Goal: Navigation & Orientation: Understand site structure

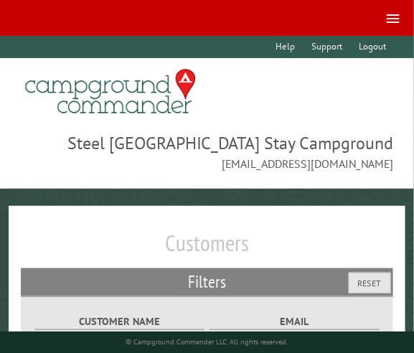
click at [396, 23] on link at bounding box center [391, 17] width 32 height 21
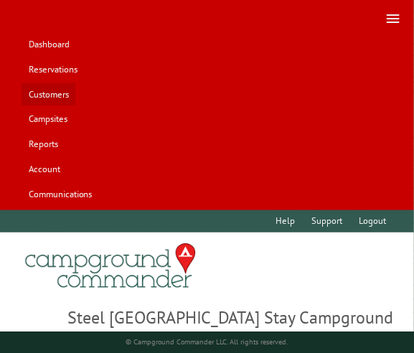
click at [65, 99] on link "Customers" at bounding box center [49, 94] width 54 height 22
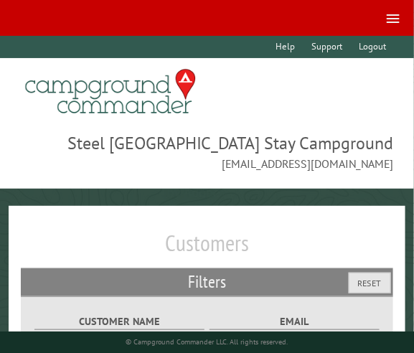
click at [399, 22] on span at bounding box center [393, 22] width 13 height 1
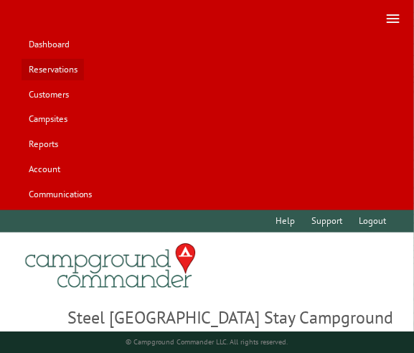
click at [55, 60] on link "Reservations" at bounding box center [53, 70] width 62 height 22
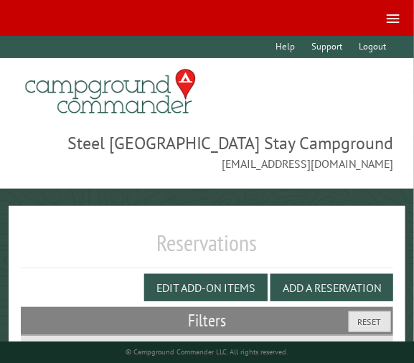
drag, startPoint x: 191, startPoint y: 166, endPoint x: 235, endPoint y: 111, distance: 70.0
click at [233, 113] on div "**********" at bounding box center [207, 92] width 373 height 56
